Goal: Communication & Community: Ask a question

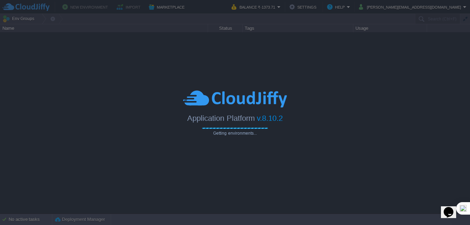
type input "Search (Ctrl+F)"
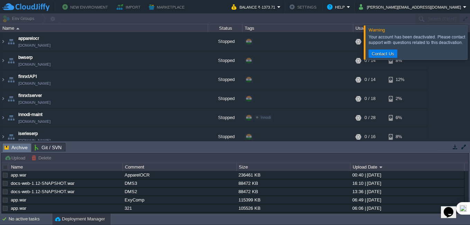
click at [470, 43] on div at bounding box center [479, 42] width 0 height 34
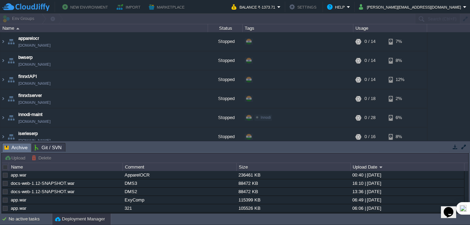
drag, startPoint x: 449, startPoint y: 211, endPoint x: 333, endPoint y: 163, distance: 125.2
click at [441, 197] on html "Opens Chat This icon Opens the chat window." at bounding box center [452, 207] width 22 height 21
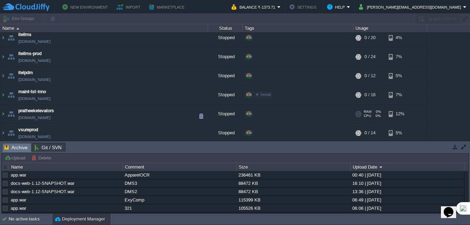
scroll to position [158, 0]
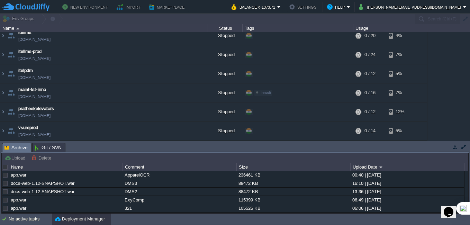
click at [446, 213] on icon "Opens Chat This icon Opens the chat window." at bounding box center [448, 212] width 11 height 11
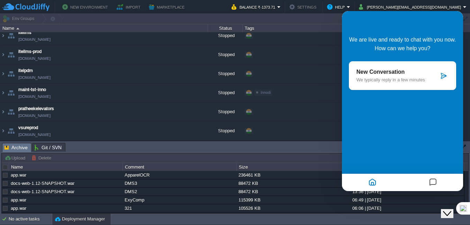
click at [397, 70] on p "New Conversation" at bounding box center [398, 72] width 82 height 6
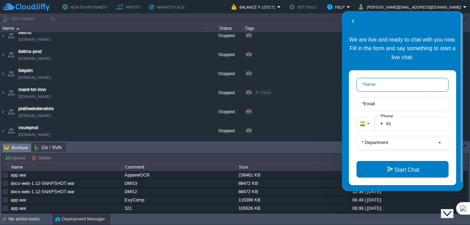
click at [398, 87] on input "* Name" at bounding box center [403, 85] width 92 height 14
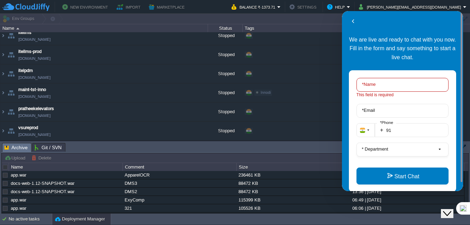
click at [391, 58] on p "We are live and ready to chat with you now. Fill in the form and say something …" at bounding box center [402, 48] width 107 height 27
click at [386, 152] on button "* Department" at bounding box center [403, 150] width 92 height 14
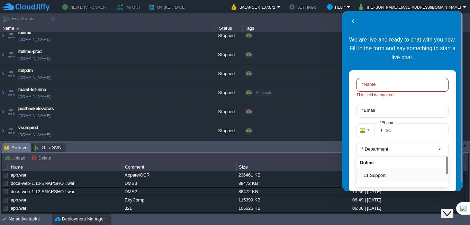
click at [380, 181] on div "L1 Support" at bounding box center [403, 176] width 92 height 14
click at [380, 176] on button "L1 Support" at bounding box center [405, 175] width 82 height 7
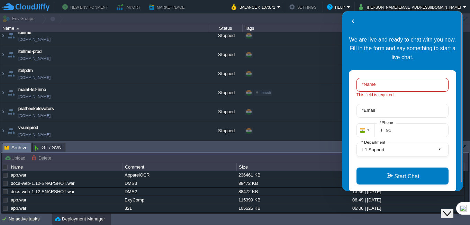
click at [385, 86] on input "* Name" at bounding box center [403, 85] width 92 height 14
type input "[PERSON_NAME]"
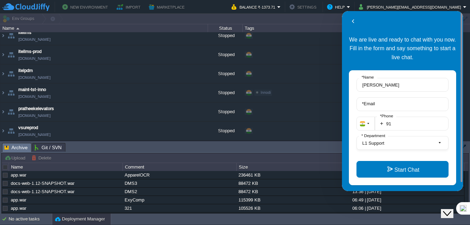
click at [385, 103] on form "[PERSON_NAME] * Name * Email + 91 * Phone L1 Support * Department" at bounding box center [403, 117] width 92 height 78
click at [378, 105] on label "* Email" at bounding box center [369, 103] width 20 height 5
click at [378, 105] on input "* Email" at bounding box center [403, 104] width 92 height 14
type input "[PERSON_NAME][EMAIL_ADDRESS][DOMAIN_NAME]"
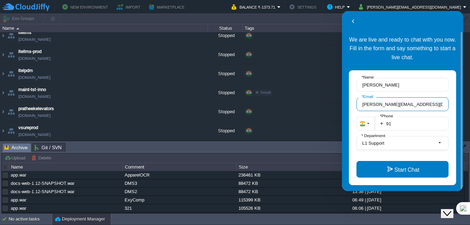
scroll to position [9, 0]
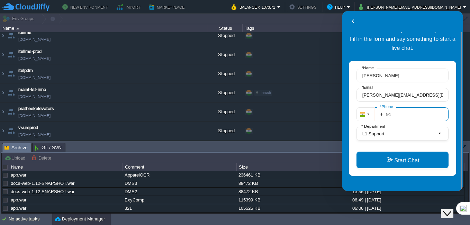
click at [411, 113] on input "91" at bounding box center [412, 114] width 74 height 14
type input "919845976790"
click at [406, 170] on div "[PERSON_NAME] * Name [PERSON_NAME][EMAIL_ADDRESS][DOMAIN_NAME] * Email + [PHONE…" at bounding box center [402, 118] width 107 height 115
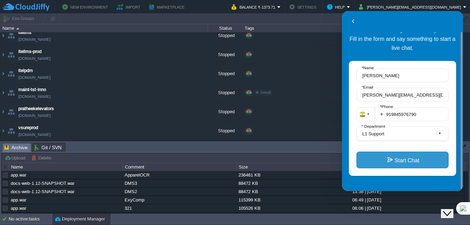
click at [406, 161] on button "Start Chat" at bounding box center [403, 160] width 92 height 17
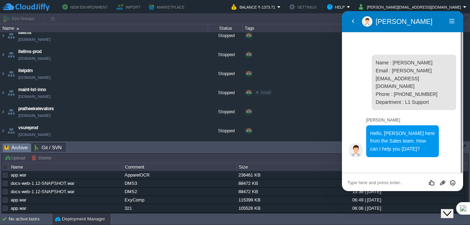
click at [395, 181] on textarea at bounding box center [403, 183] width 110 height 6
type textarea "My account has got deactivated I suppose"
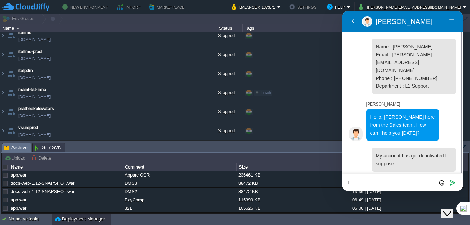
type textarea "I"
type textarea "Balance invoice is cleared. Still shows deactivated"
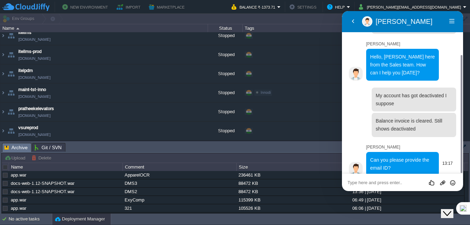
scroll to position [60, 0]
type textarea "[PERSON_NAME][EMAIL_ADDRESS][DOMAIN_NAME]"
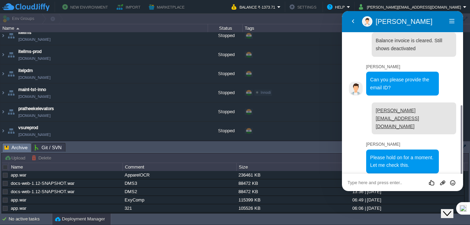
scroll to position [155, 0]
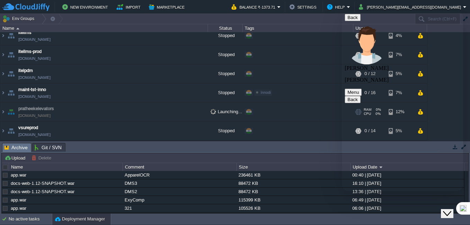
scroll to position [155, 0]
type textarea "Yes... apps are relaunching"
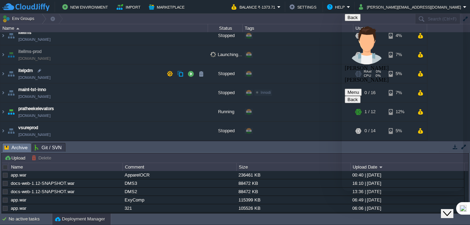
scroll to position [227, 0]
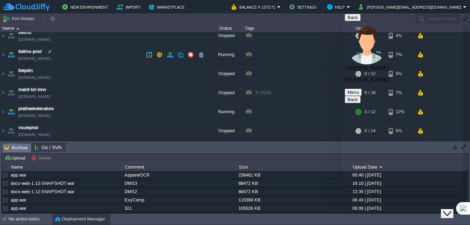
click at [51, 60] on link "[DOMAIN_NAME]" at bounding box center [34, 58] width 32 height 7
